Goal: Task Accomplishment & Management: Complete application form

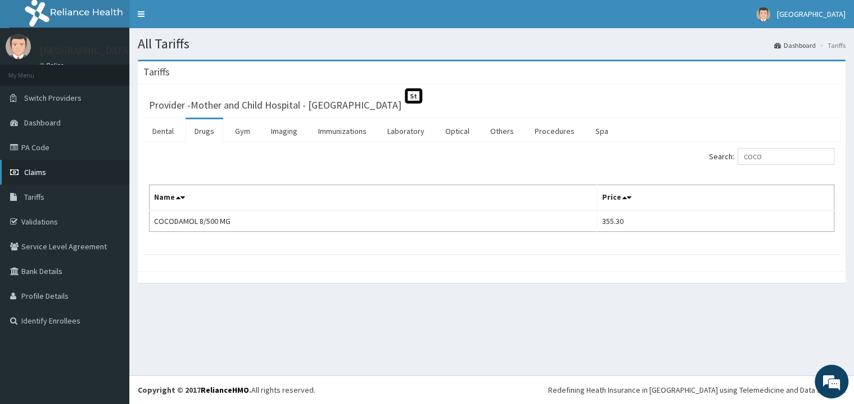
click at [63, 172] on link "Claims" at bounding box center [64, 172] width 129 height 25
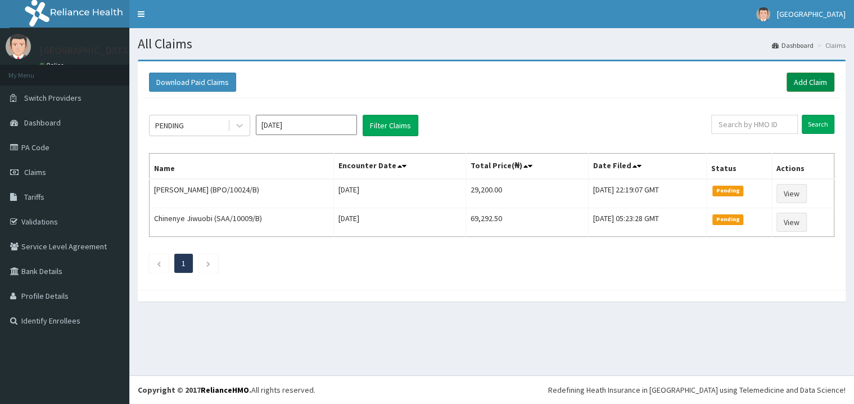
click at [823, 82] on link "Add Claim" at bounding box center [811, 82] width 48 height 19
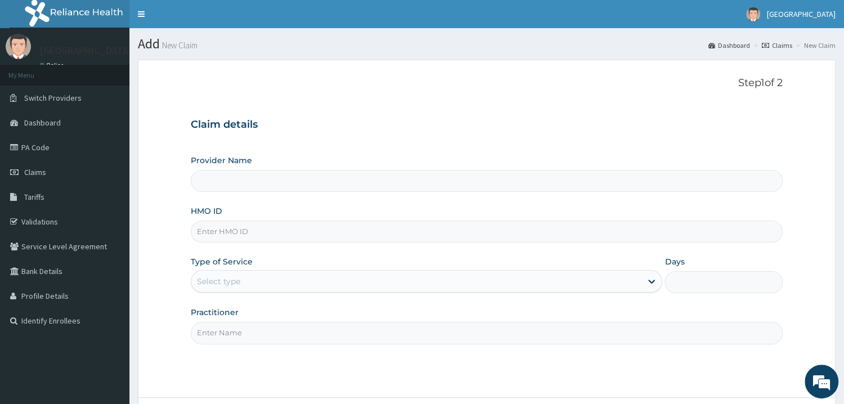
type input "Mother and Child Hospital - [GEOGRAPHIC_DATA]"
click at [265, 240] on input "HMO ID" at bounding box center [487, 231] width 592 height 22
type input "ONC/10073/A"
click at [249, 287] on div "Select type" at bounding box center [416, 281] width 451 height 18
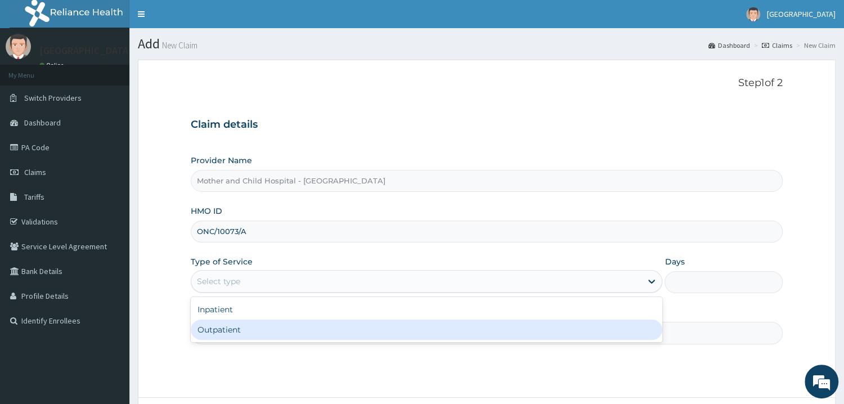
click at [241, 328] on div "Outpatient" at bounding box center [427, 329] width 472 height 20
type input "1"
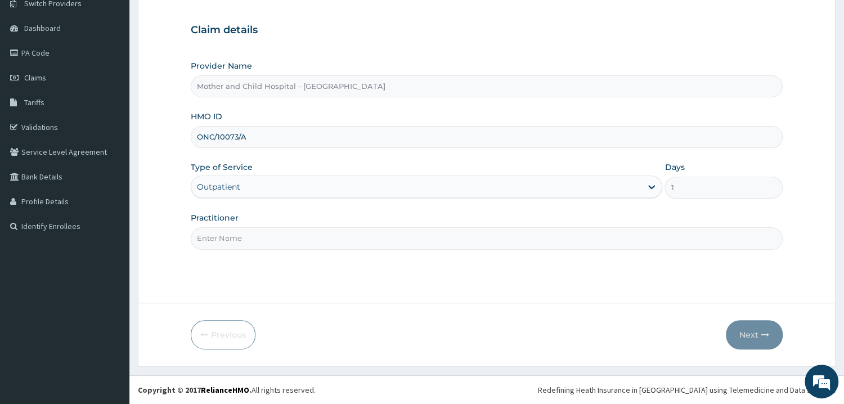
click at [254, 248] on input "Practitioner" at bounding box center [487, 238] width 592 height 22
type input "ETIM"
click at [741, 334] on button "Next" at bounding box center [754, 334] width 57 height 29
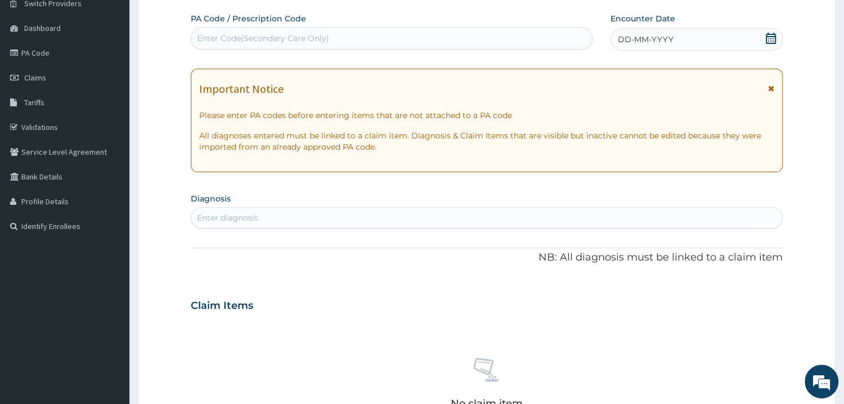
click at [777, 38] on div "DD-MM-YYYY" at bounding box center [696, 39] width 172 height 22
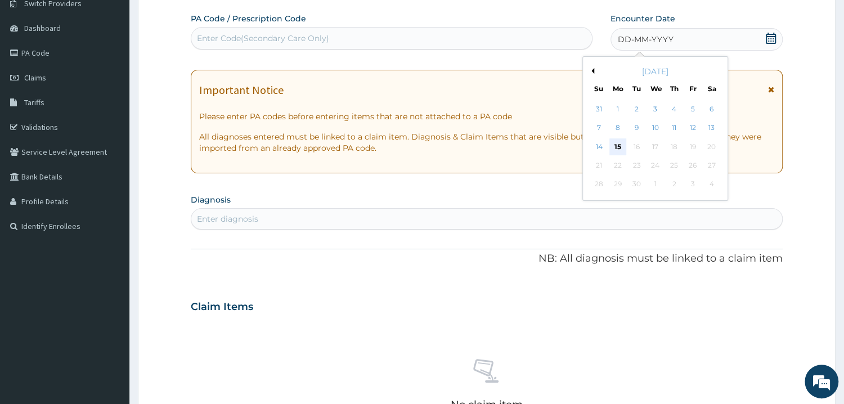
click at [623, 148] on div "15" at bounding box center [617, 146] width 17 height 17
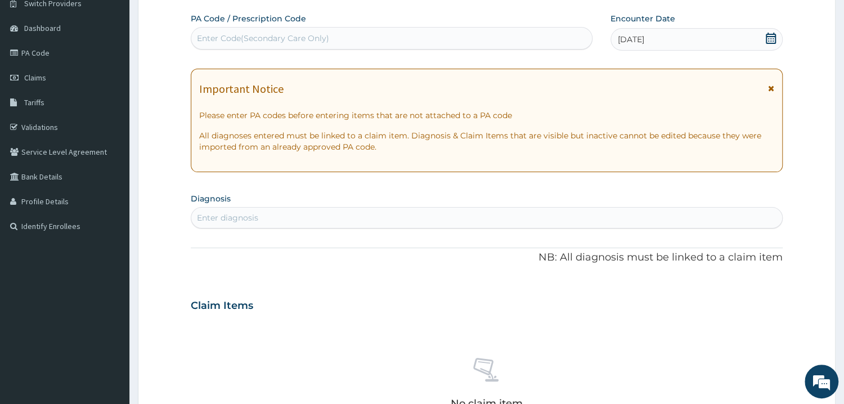
click at [259, 223] on div "Enter diagnosis" at bounding box center [486, 218] width 591 height 18
type input "PAIN"
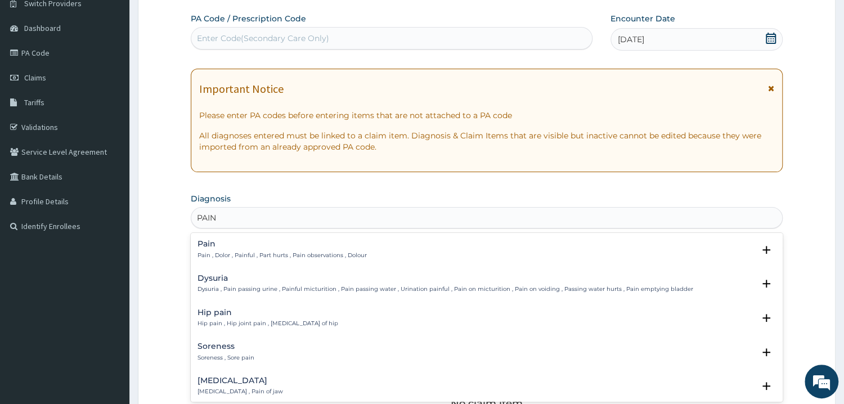
click at [262, 254] on p "Pain , Dolor , Painful , Part hurts , Pain observations , Dolour" at bounding box center [281, 255] width 169 height 8
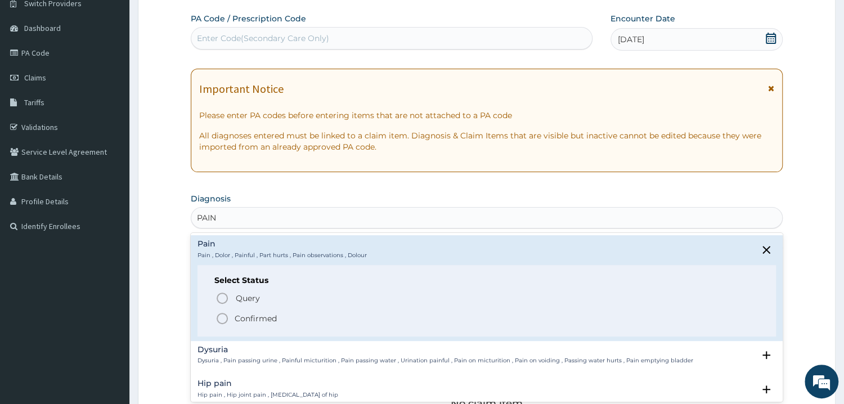
click at [260, 325] on div "Select Status Query Query covers suspected (?), Keep in view (kiv), Ruled out (…" at bounding box center [486, 300] width 578 height 71
click at [281, 316] on span "Confirmed" at bounding box center [486, 318] width 543 height 13
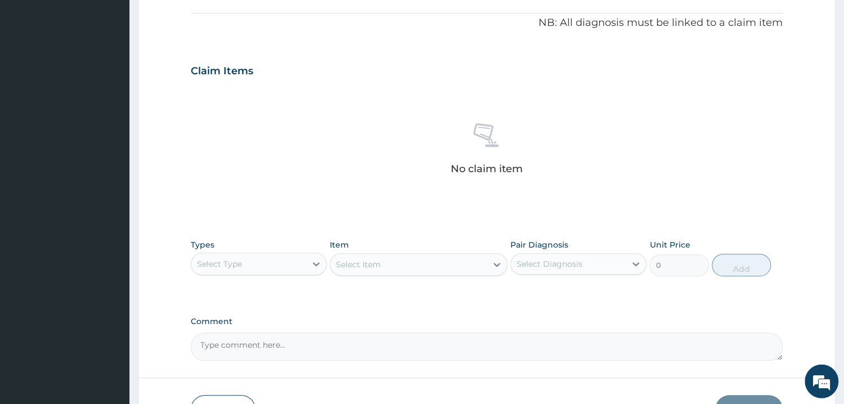
scroll to position [336, 0]
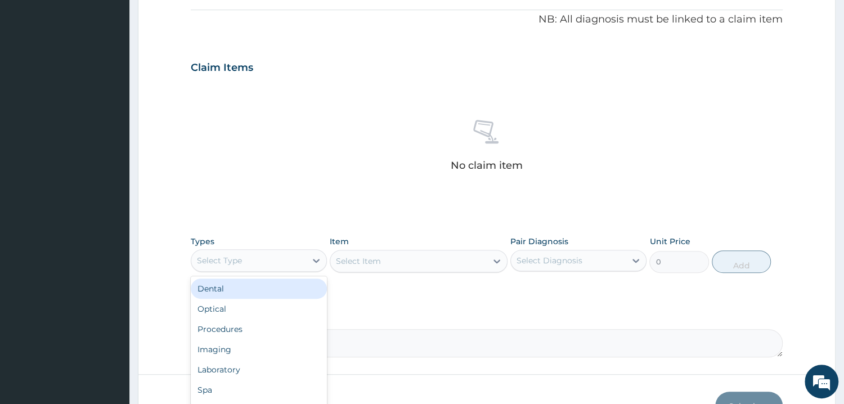
click at [276, 270] on div "Select Type" at bounding box center [259, 260] width 136 height 22
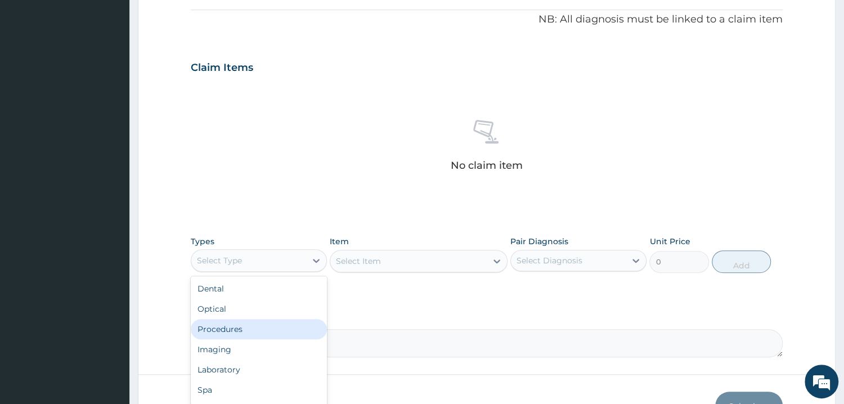
click at [258, 322] on div "Procedures" at bounding box center [259, 329] width 136 height 20
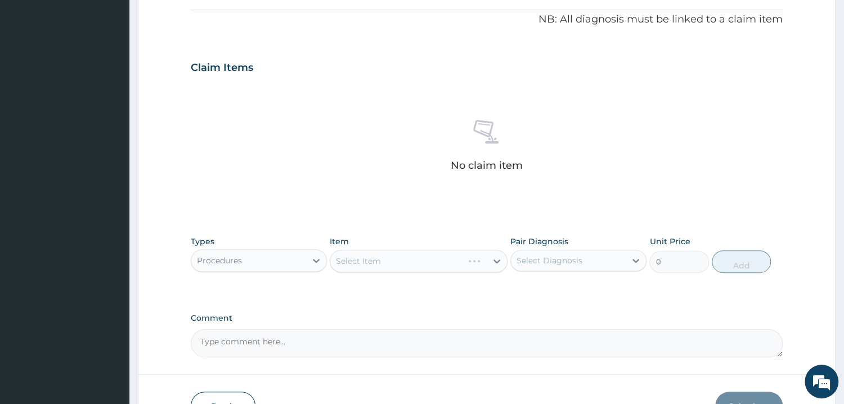
click at [393, 265] on div "Select Item" at bounding box center [419, 261] width 178 height 22
click at [395, 264] on div "Select Item" at bounding box center [419, 261] width 178 height 22
click at [394, 265] on div "Select Item" at bounding box center [419, 261] width 178 height 22
click at [352, 258] on div "Select Item" at bounding box center [419, 261] width 178 height 22
click at [379, 265] on div "Select Item" at bounding box center [419, 261] width 178 height 22
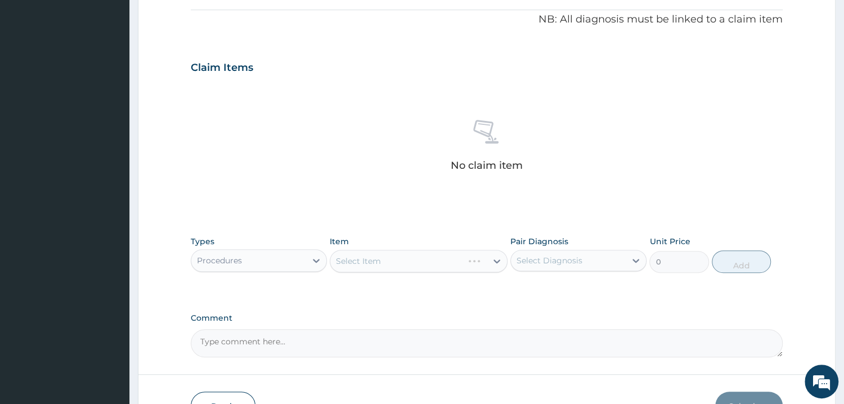
click at [384, 271] on div "Select Item" at bounding box center [419, 261] width 178 height 22
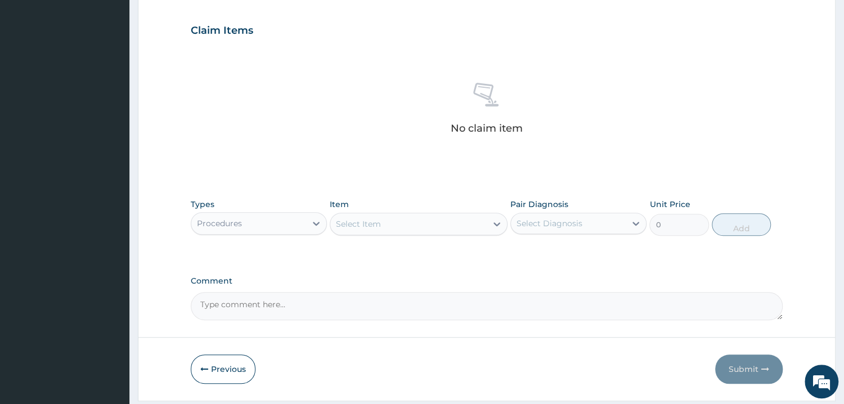
scroll to position [396, 0]
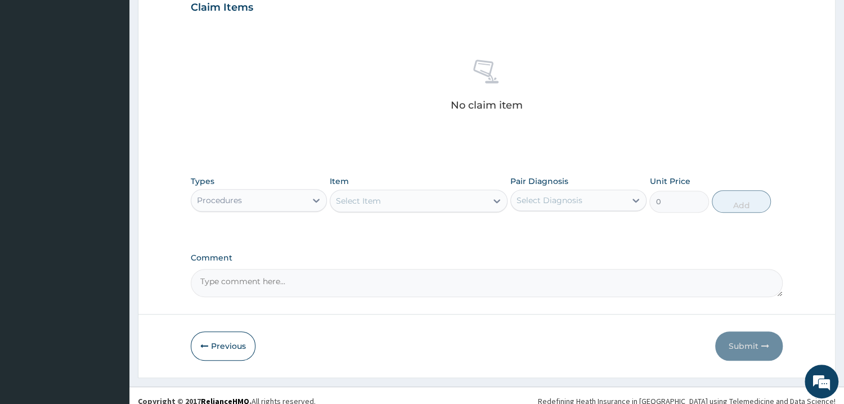
click at [412, 208] on div "Select Item" at bounding box center [408, 201] width 156 height 18
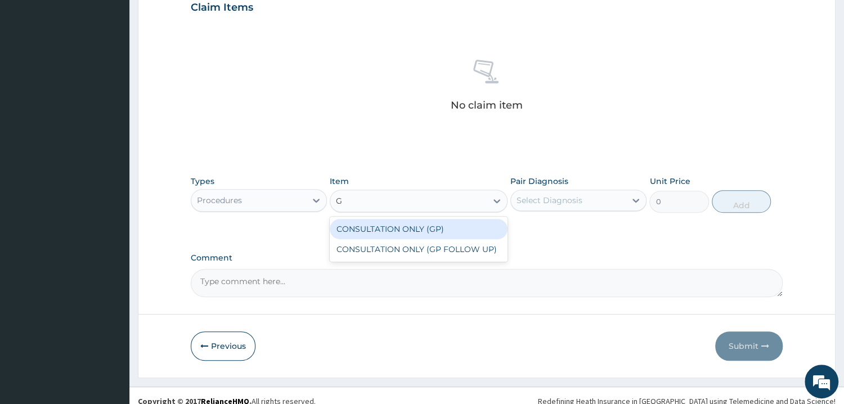
type input "GP"
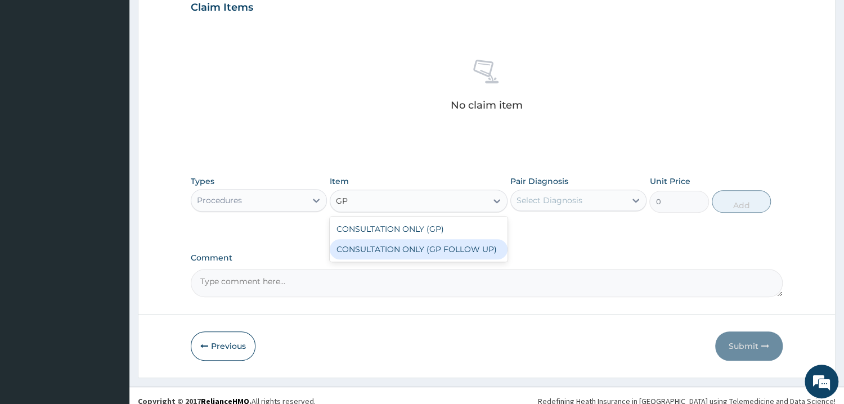
click at [490, 254] on div "CONSULTATION ONLY (GP FOLLOW UP)" at bounding box center [419, 249] width 178 height 20
type input "3750"
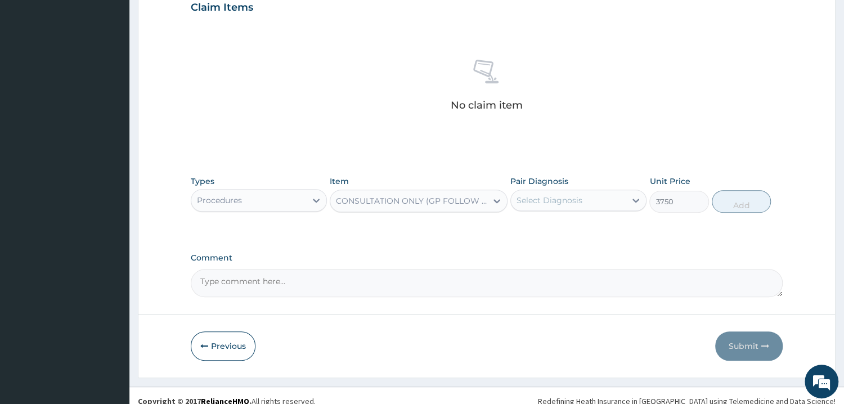
click at [584, 206] on div "Select Diagnosis" at bounding box center [568, 200] width 115 height 18
click at [588, 228] on div "Pain" at bounding box center [578, 229] width 136 height 23
checkbox input "true"
click at [750, 204] on button "Add" at bounding box center [740, 201] width 59 height 22
type input "0"
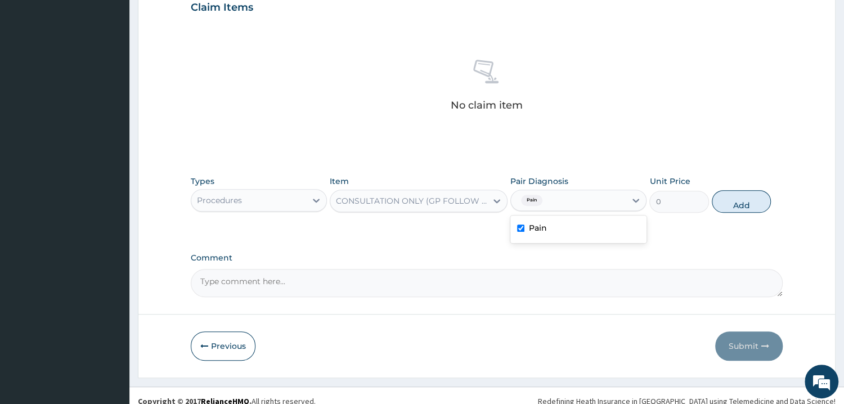
scroll to position [353, 0]
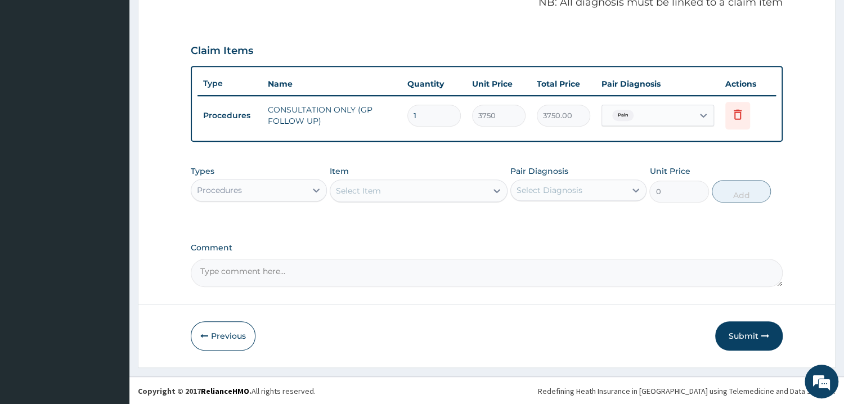
drag, startPoint x: 749, startPoint y: 330, endPoint x: 747, endPoint y: 340, distance: 9.7
click at [748, 333] on button "Submit" at bounding box center [748, 335] width 67 height 29
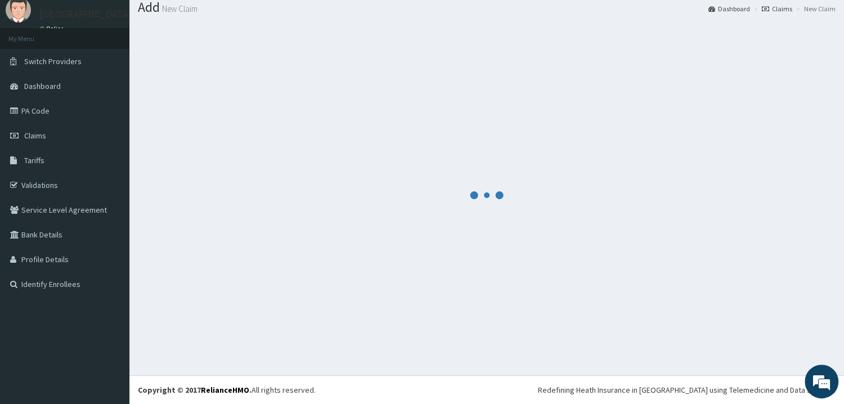
scroll to position [36, 0]
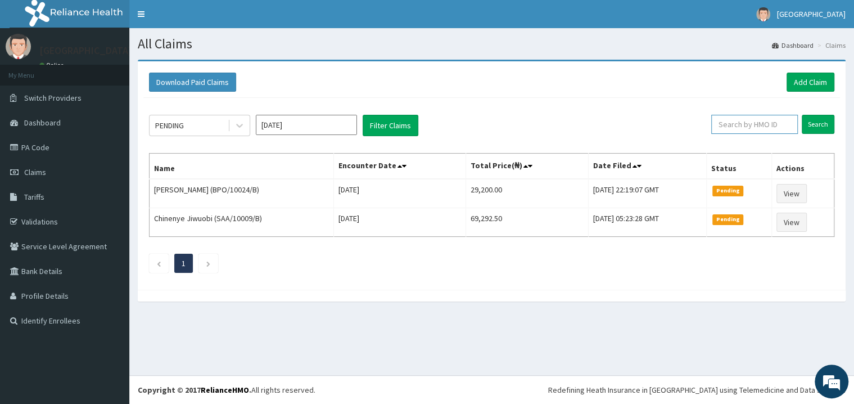
click at [774, 129] on input "text" at bounding box center [754, 124] width 87 height 19
type input "ONC/10073/A"
click at [819, 120] on input "Search" at bounding box center [818, 124] width 33 height 19
